Goal: Navigation & Orientation: Find specific page/section

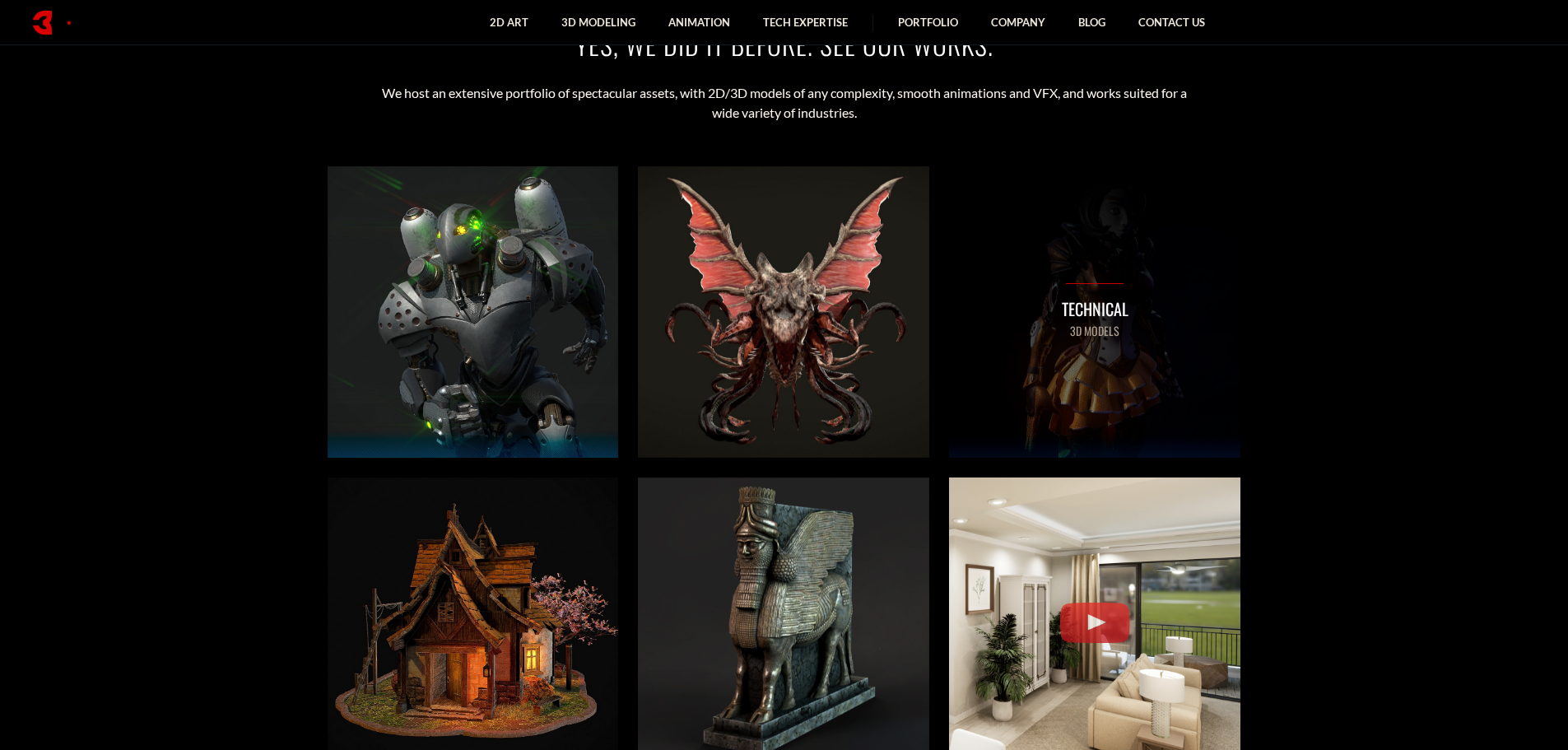
scroll to position [1070, 0]
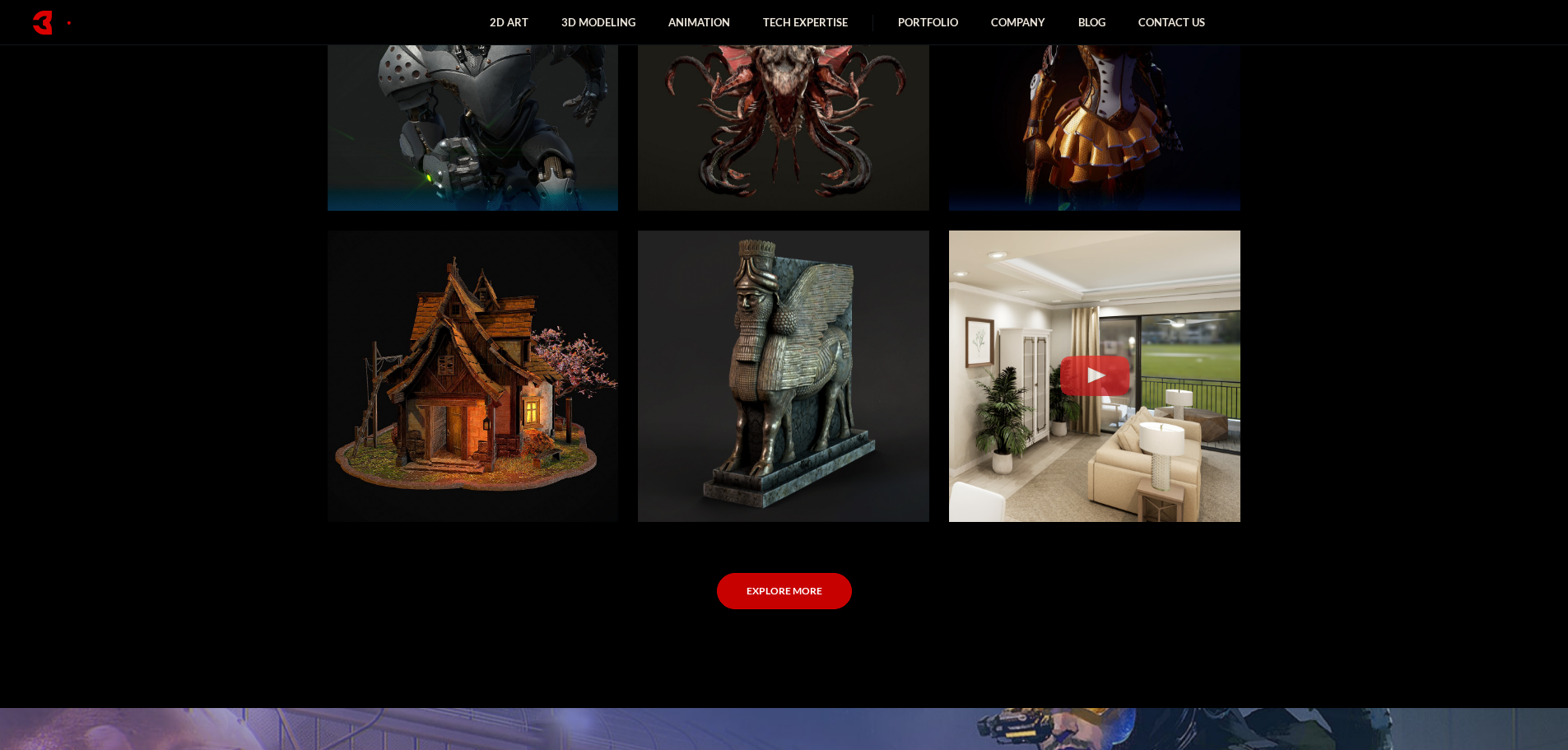
click at [782, 586] on link "Explore More" at bounding box center [784, 592] width 135 height 37
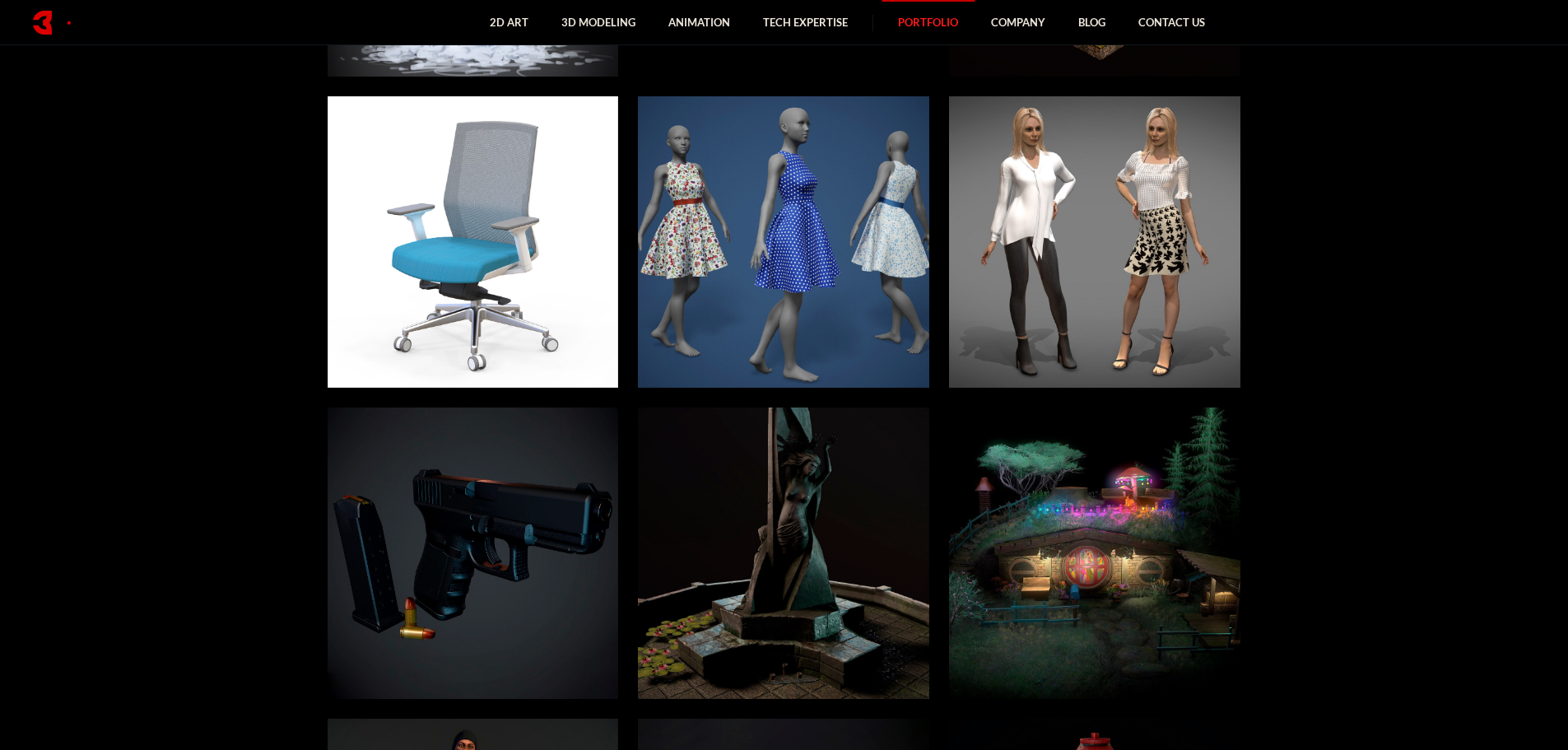
scroll to position [8397, 0]
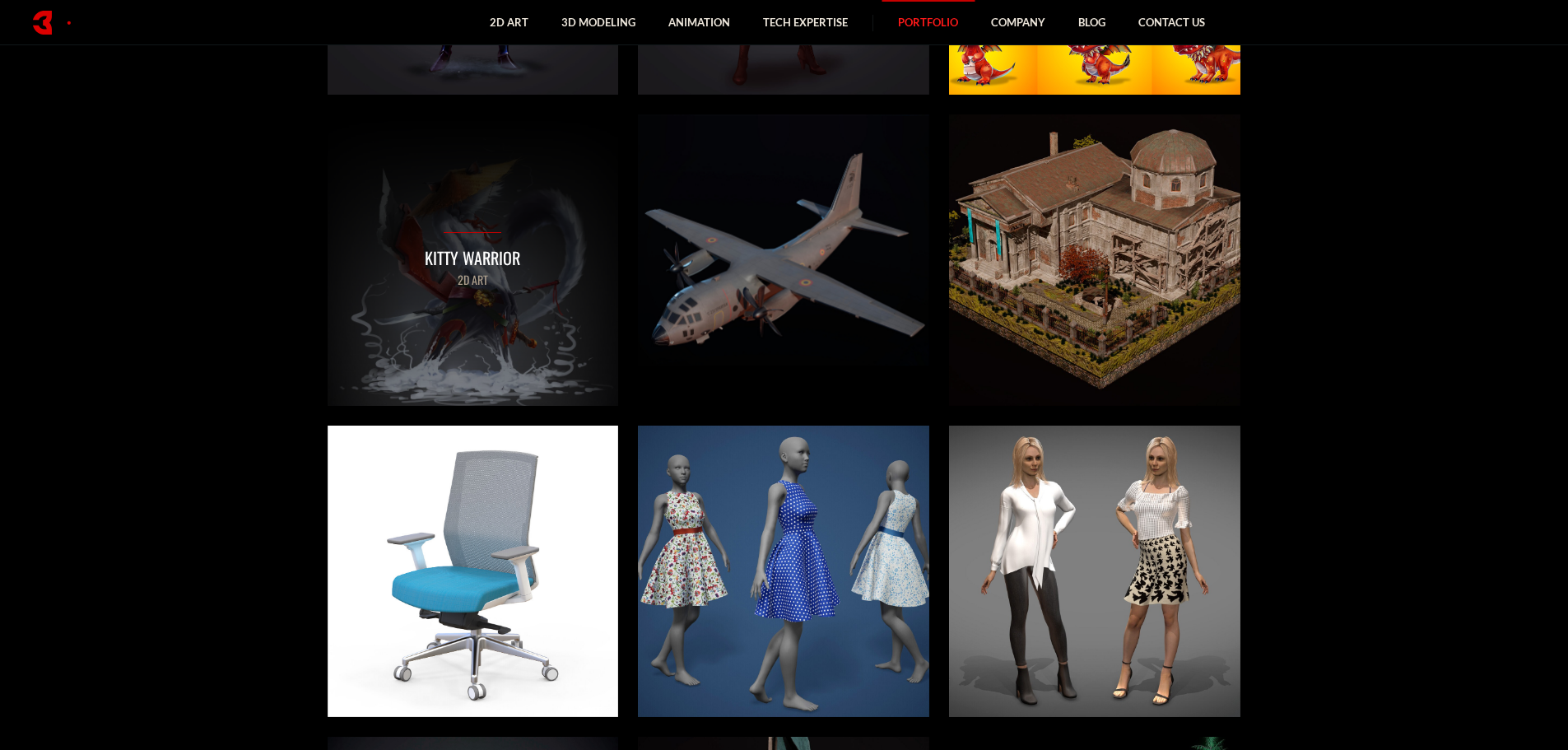
click at [526, 310] on div "Kitty warrior 2D ART" at bounding box center [473, 260] width 291 height 291
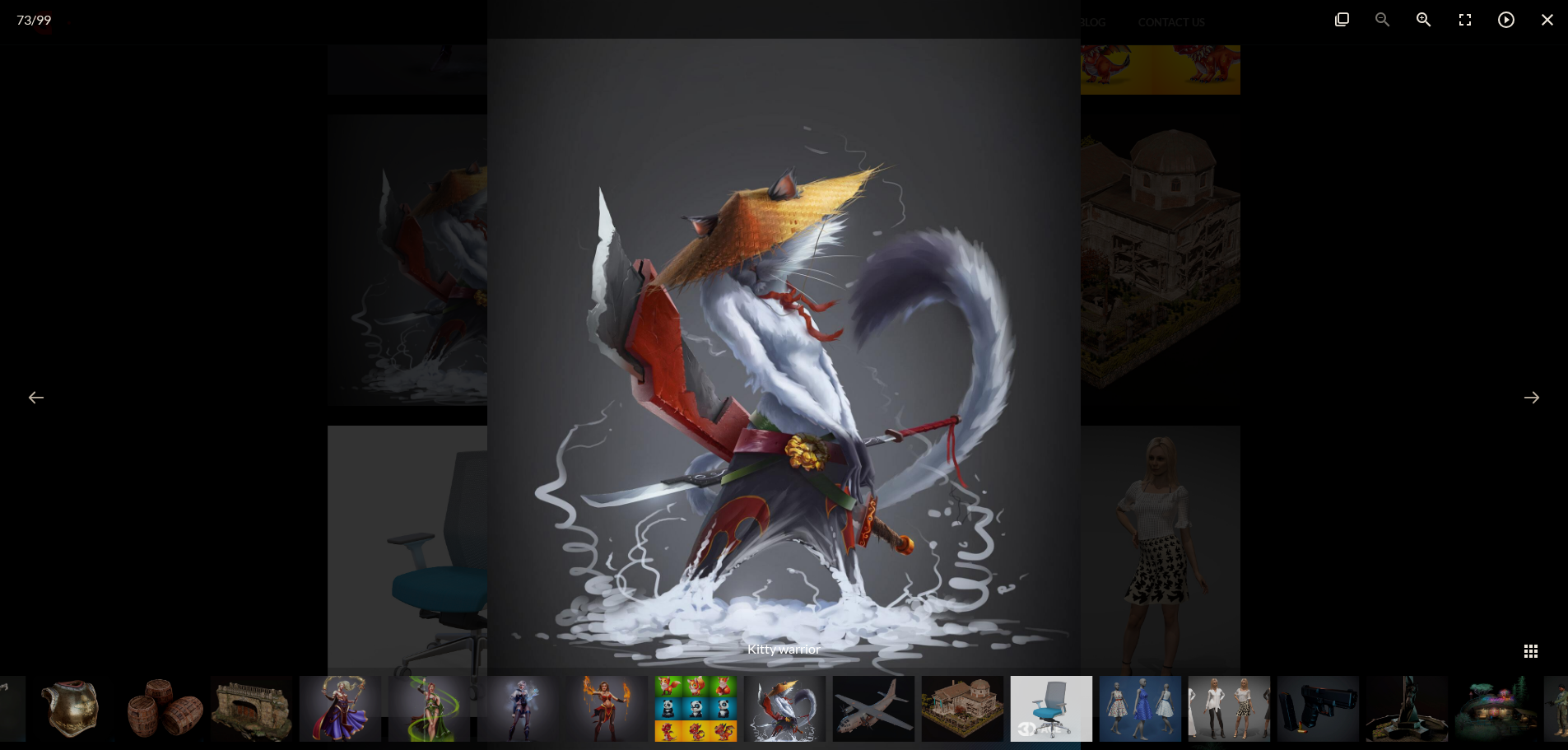
click at [1270, 432] on div at bounding box center [784, 375] width 1568 height 750
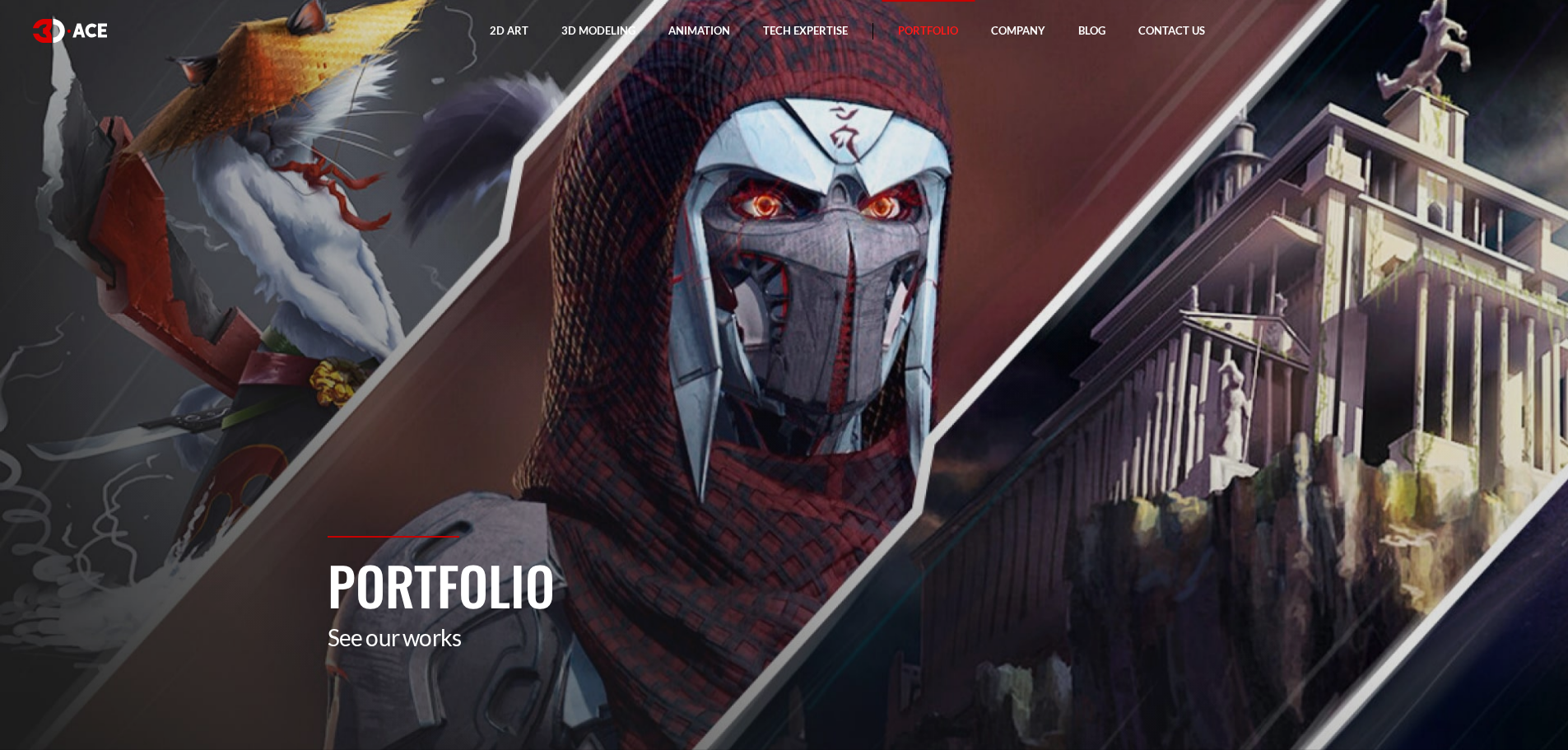
drag, startPoint x: 1354, startPoint y: 372, endPoint x: 1314, endPoint y: 123, distance: 252.2
